Goal: Ask a question

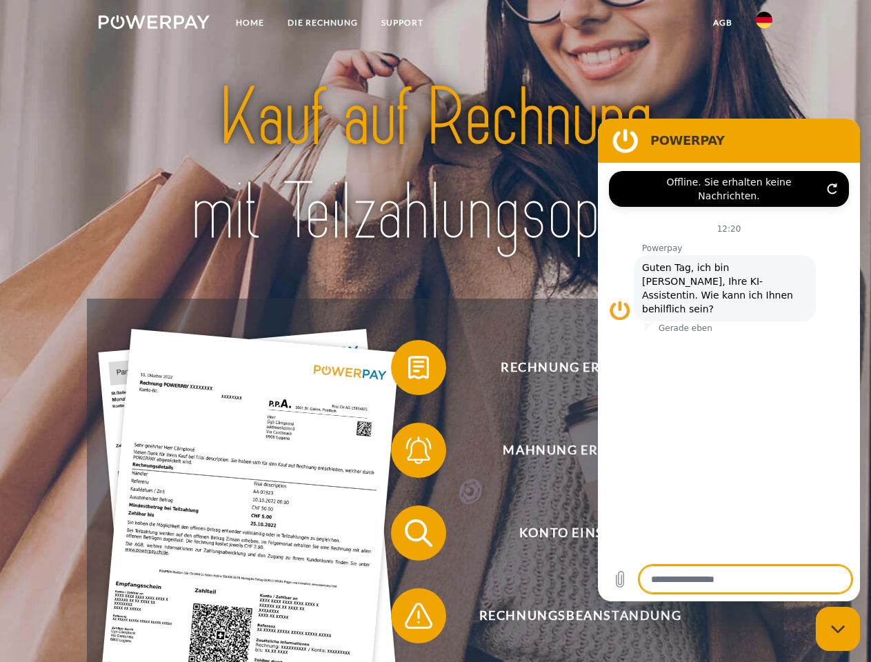
click at [154, 24] on img at bounding box center [154, 22] width 111 height 14
click at [764, 24] on img at bounding box center [764, 20] width 17 height 17
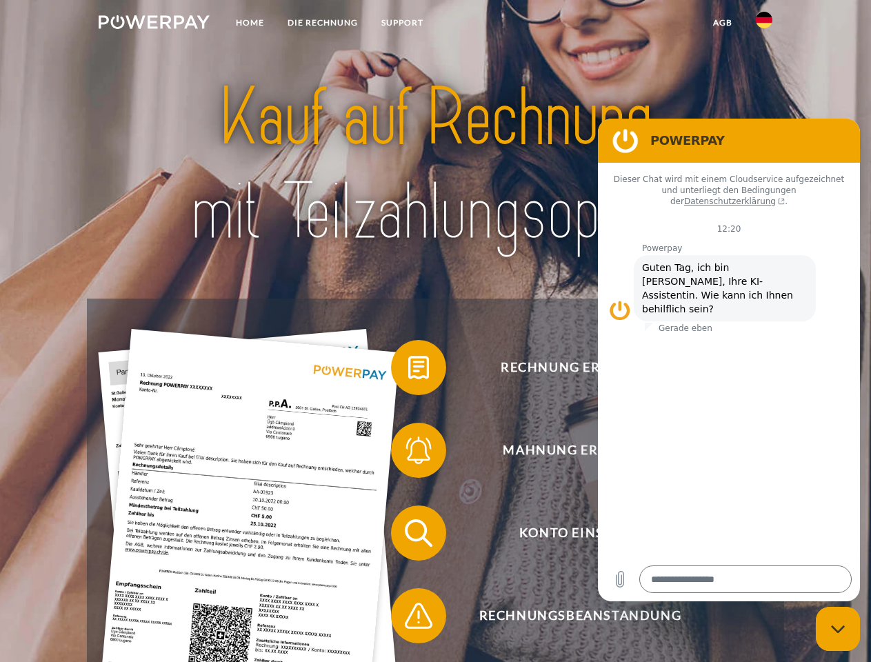
click at [722, 23] on link "agb" at bounding box center [722, 22] width 43 height 25
click at [408, 370] on span at bounding box center [397, 367] width 69 height 69
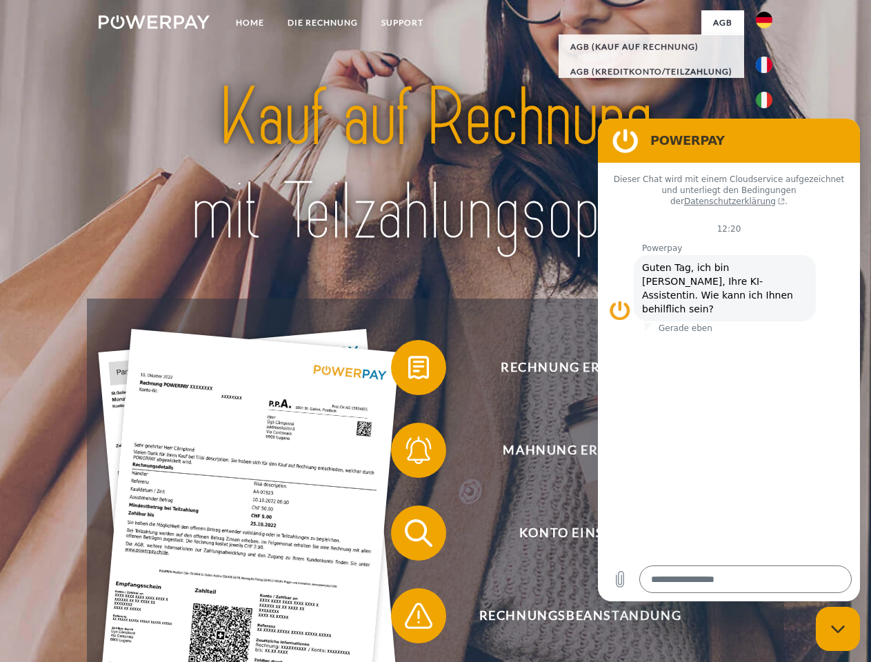
click at [408, 453] on span at bounding box center [397, 450] width 69 height 69
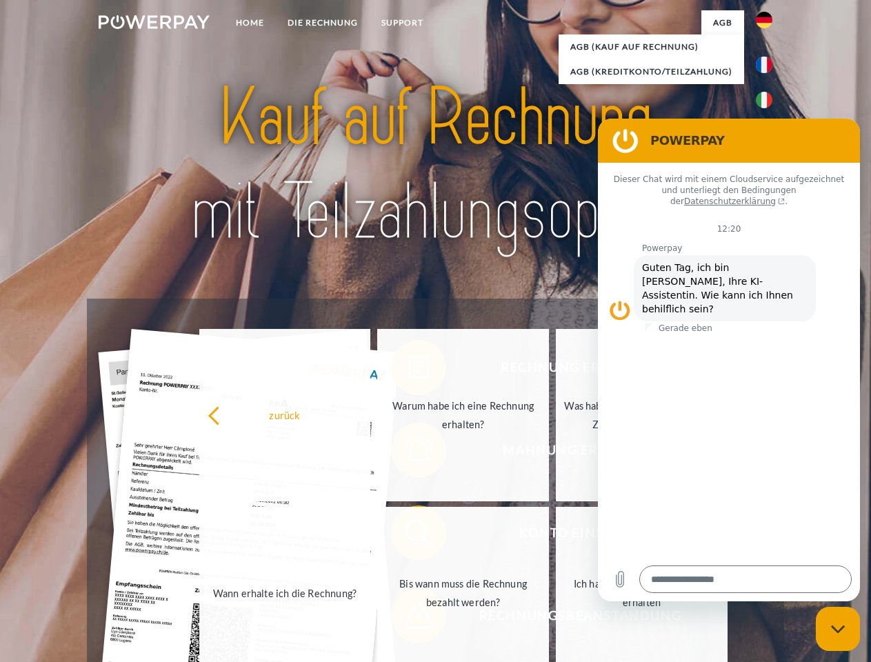
click at [408, 536] on link "Bis wann muss die Rechnung bezahlt werden?" at bounding box center [463, 593] width 172 height 172
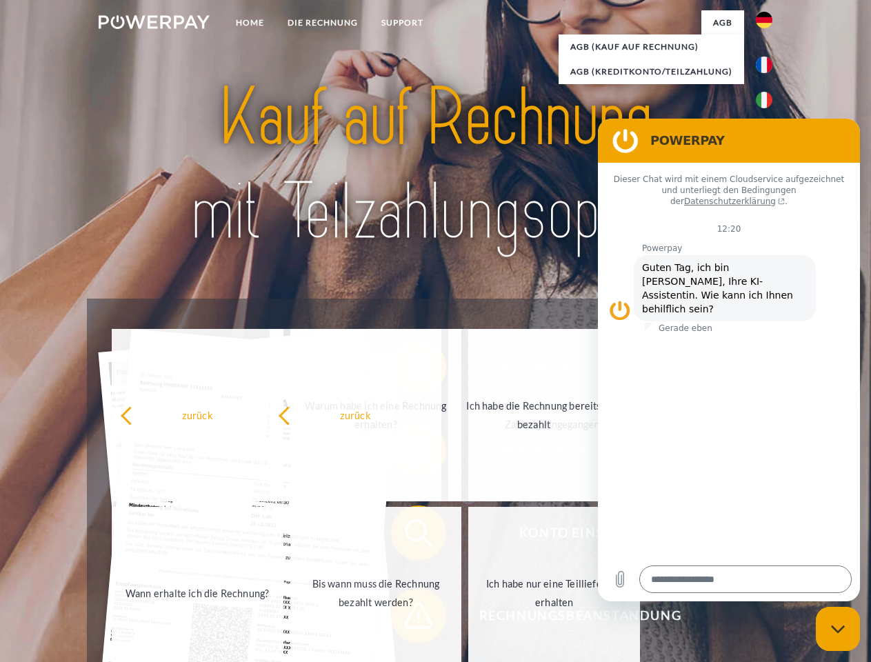
click at [408, 619] on span at bounding box center [397, 615] width 69 height 69
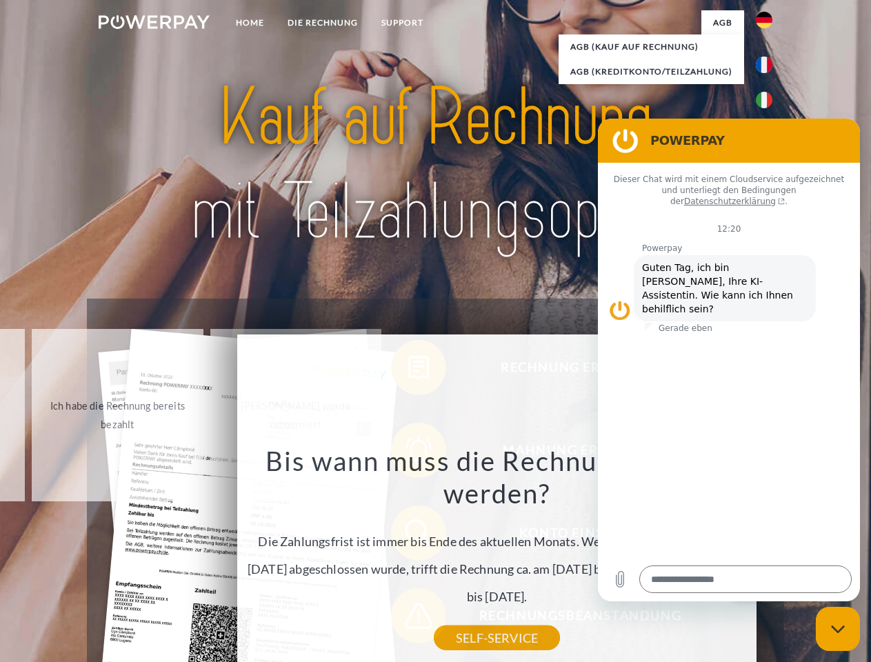
click at [838, 629] on icon "Messaging-Fenster schließen" at bounding box center [838, 629] width 14 height 9
type textarea "*"
